Goal: Task Accomplishment & Management: Manage account settings

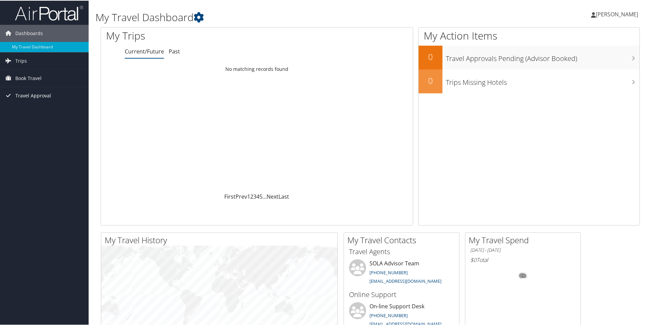
click at [45, 93] on span "Travel Approval" at bounding box center [33, 95] width 36 height 17
click at [20, 110] on link "Pending Trip Approvals" at bounding box center [44, 109] width 89 height 10
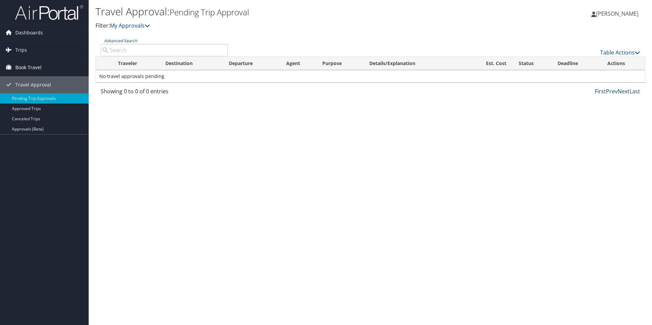
click at [27, 67] on span "Book Travel" at bounding box center [28, 67] width 26 height 17
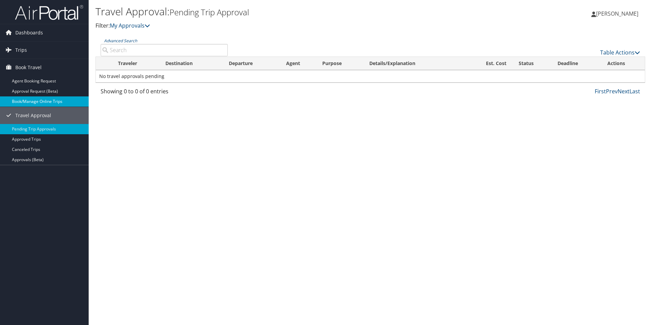
click at [33, 102] on link "Book/Manage Online Trips" at bounding box center [44, 101] width 89 height 10
